Goal: Task Accomplishment & Management: Manage account settings

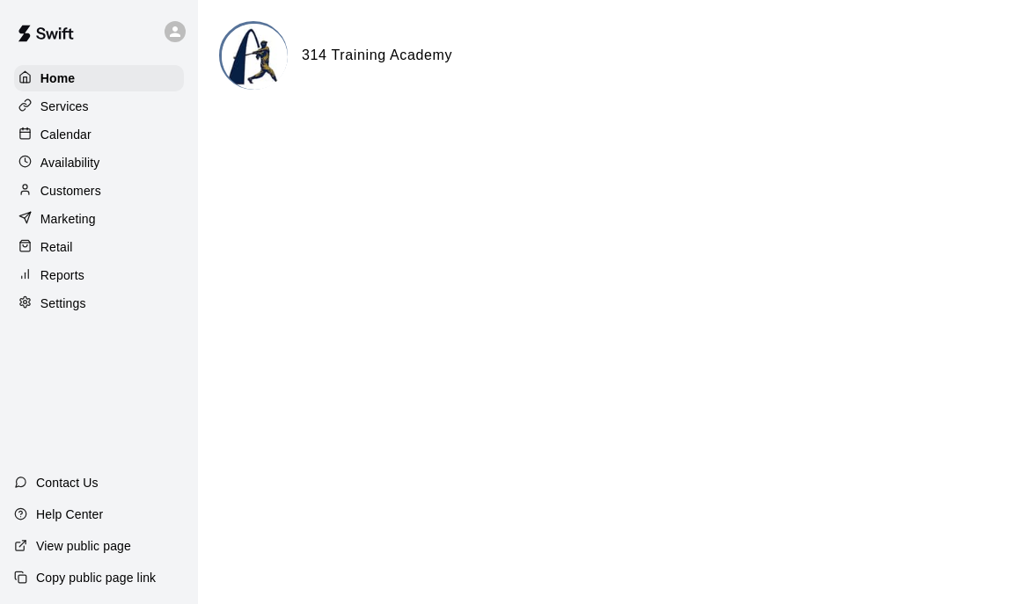
click at [120, 108] on div "Services" at bounding box center [99, 106] width 170 height 26
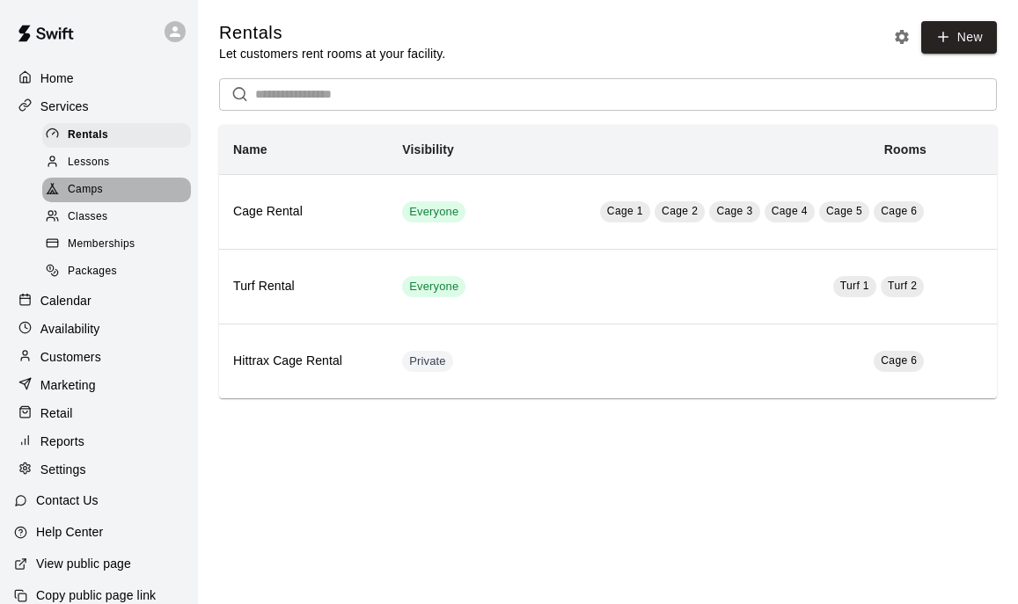
click at [113, 194] on div "Camps" at bounding box center [116, 190] width 149 height 25
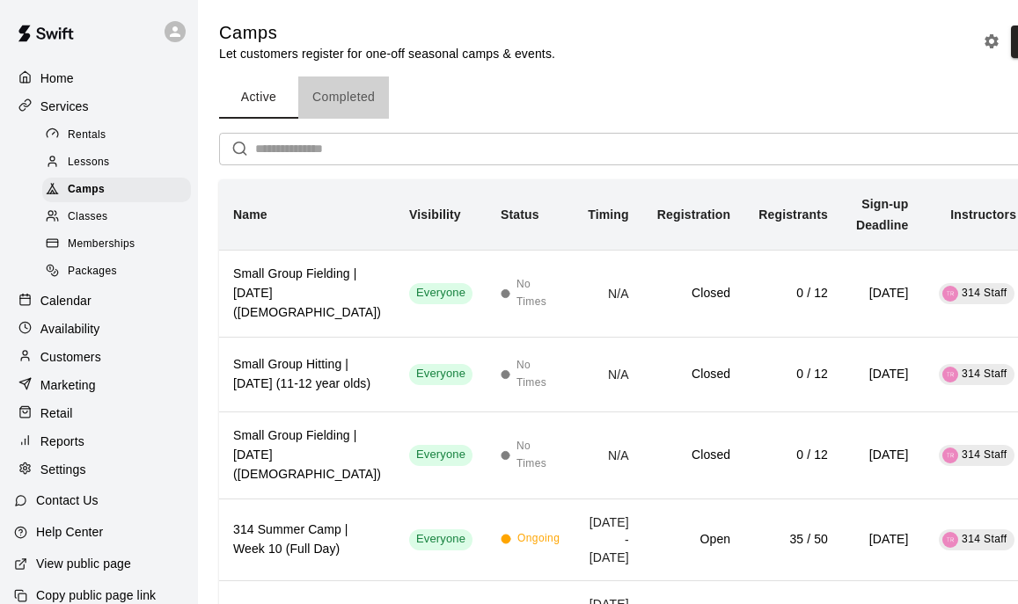
click at [336, 99] on button "Completed" at bounding box center [343, 98] width 91 height 42
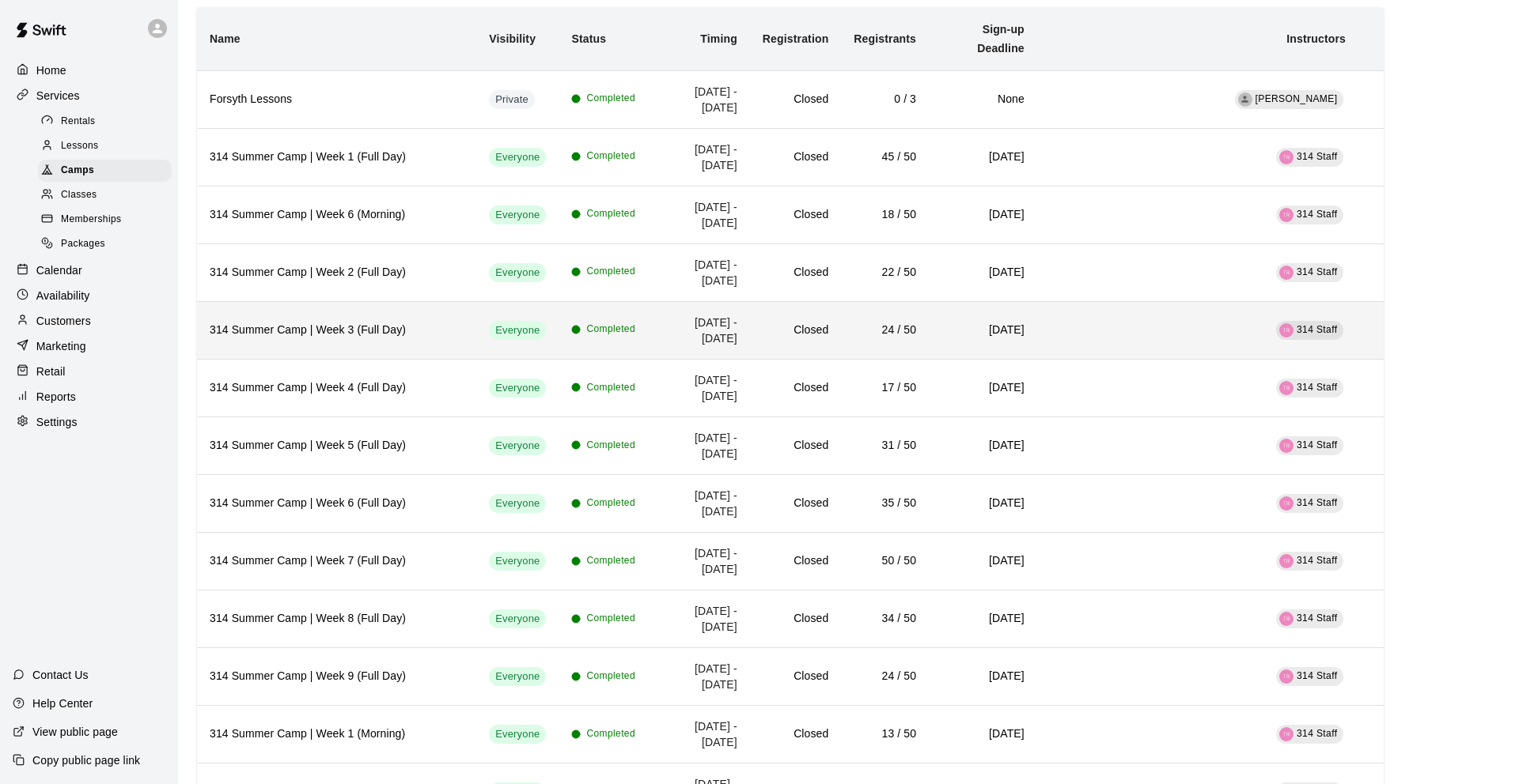
scroll to position [152, 0]
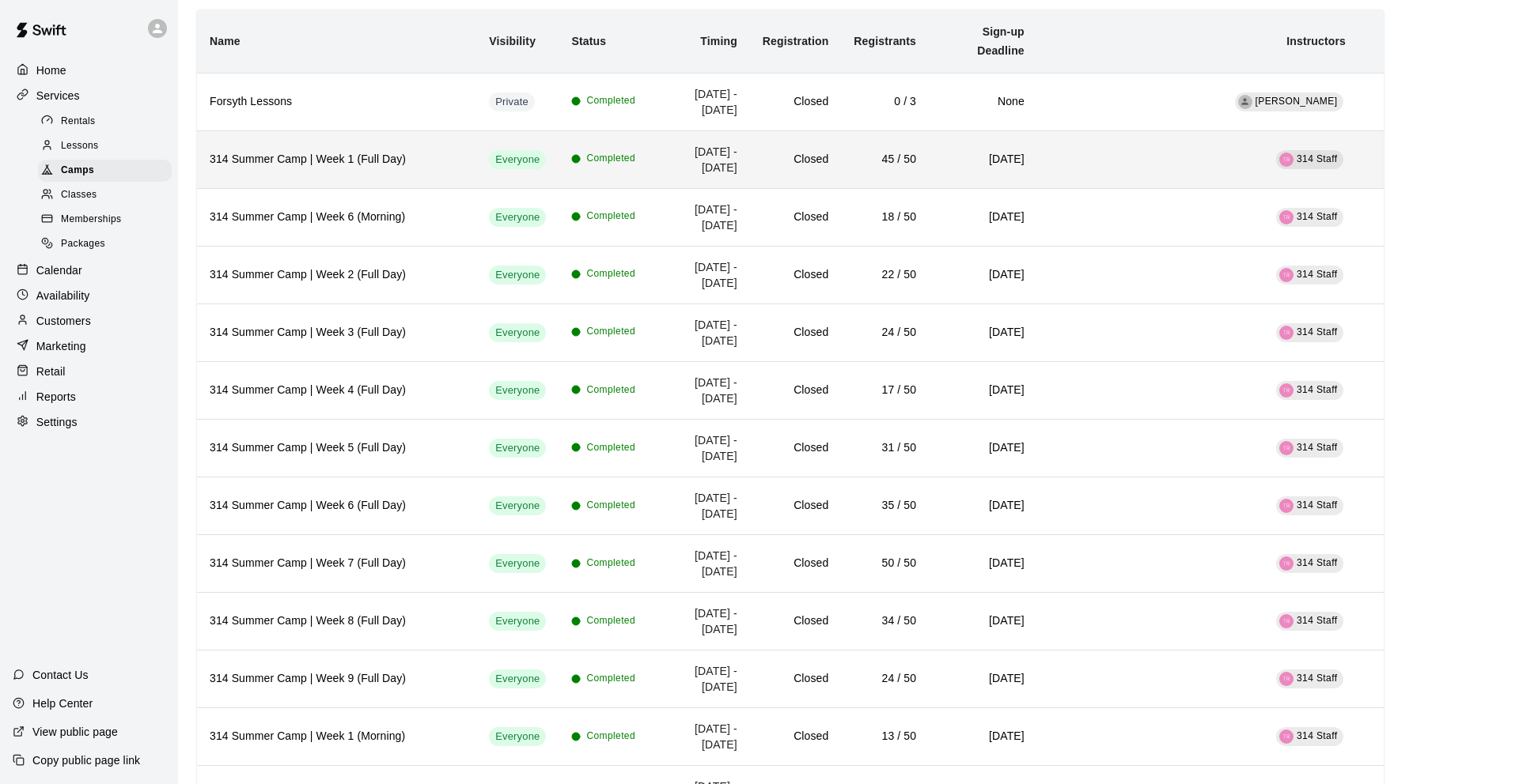
click at [389, 151] on h6 "314 Summer Camp | Week 1 (Full Day)" at bounding box center [336, 159] width 254 height 17
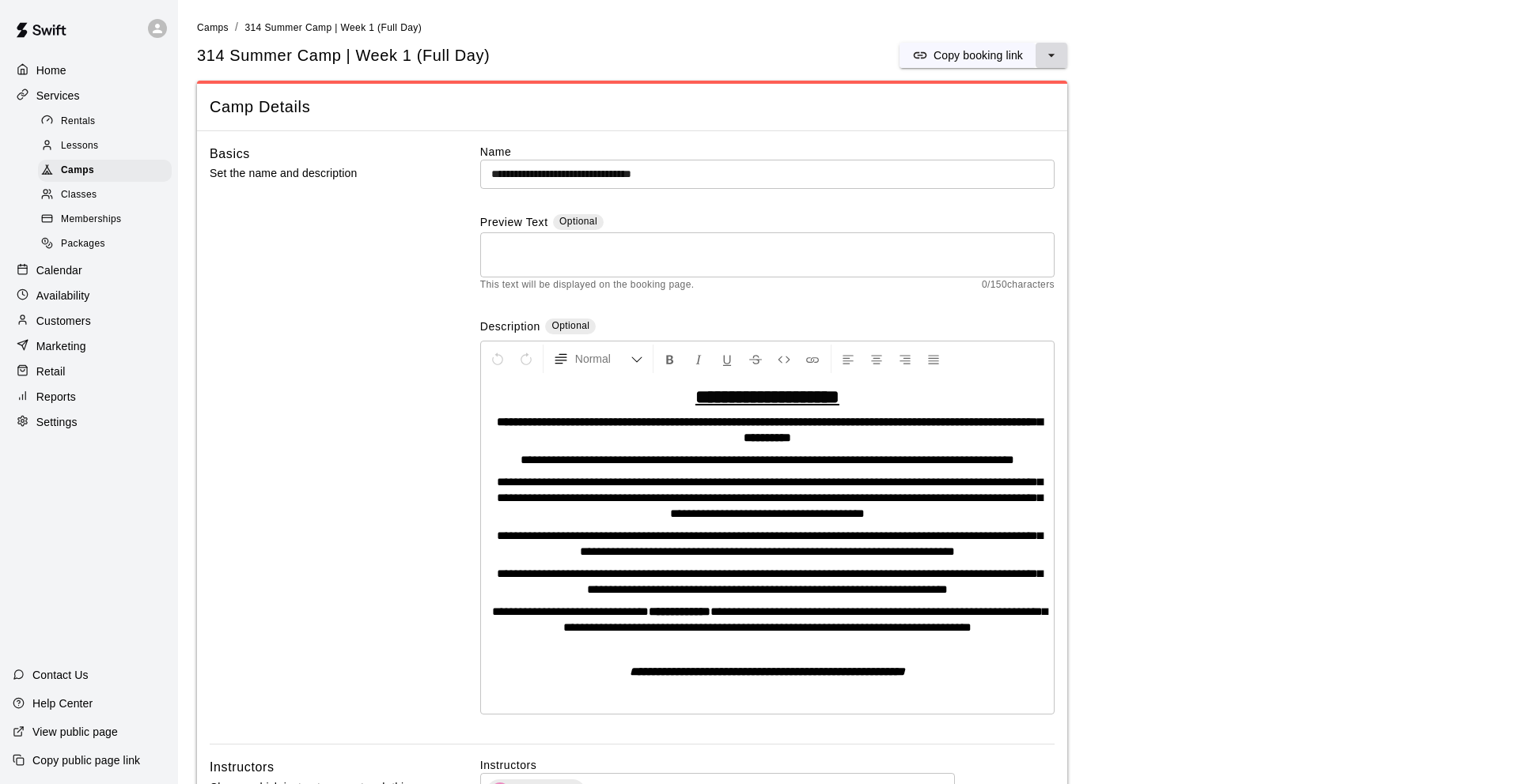
click at [915, 56] on icon "select merge strategy" at bounding box center [1051, 56] width 16 height 16
click at [100, 171] on div "Camps" at bounding box center [104, 171] width 134 height 22
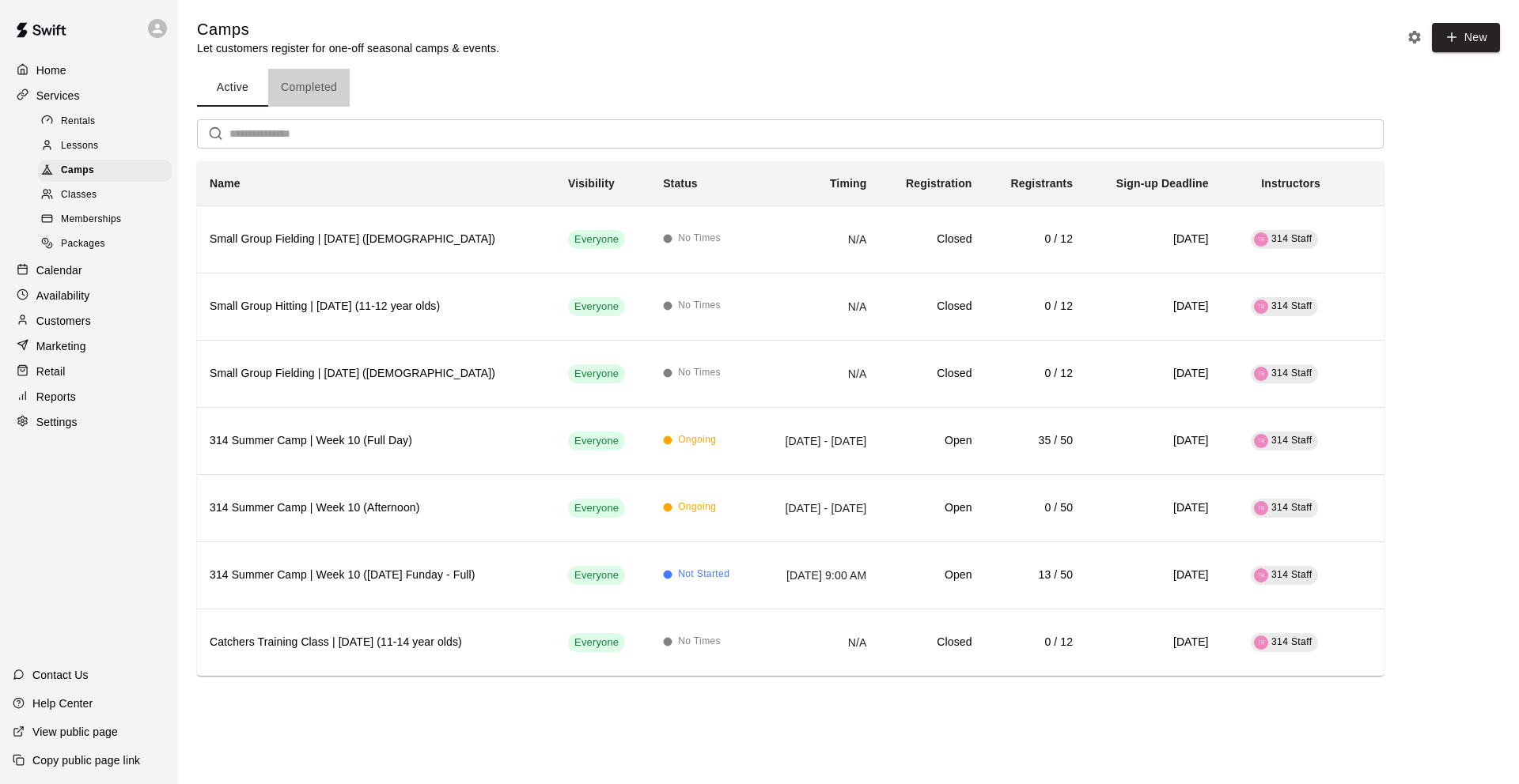
click at [301, 88] on button "Completed" at bounding box center [308, 88] width 82 height 38
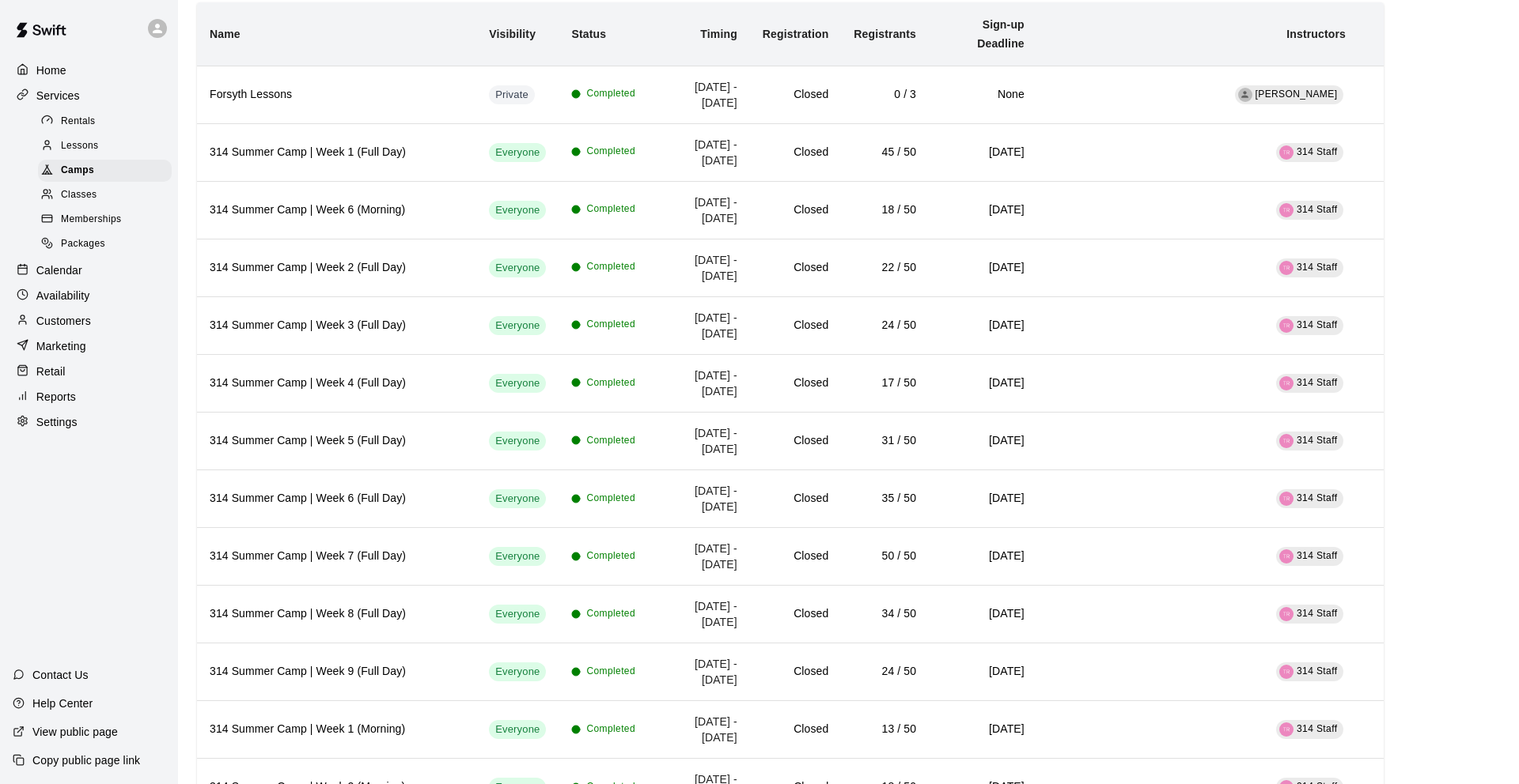
scroll to position [164, 0]
